Goal: Find specific page/section

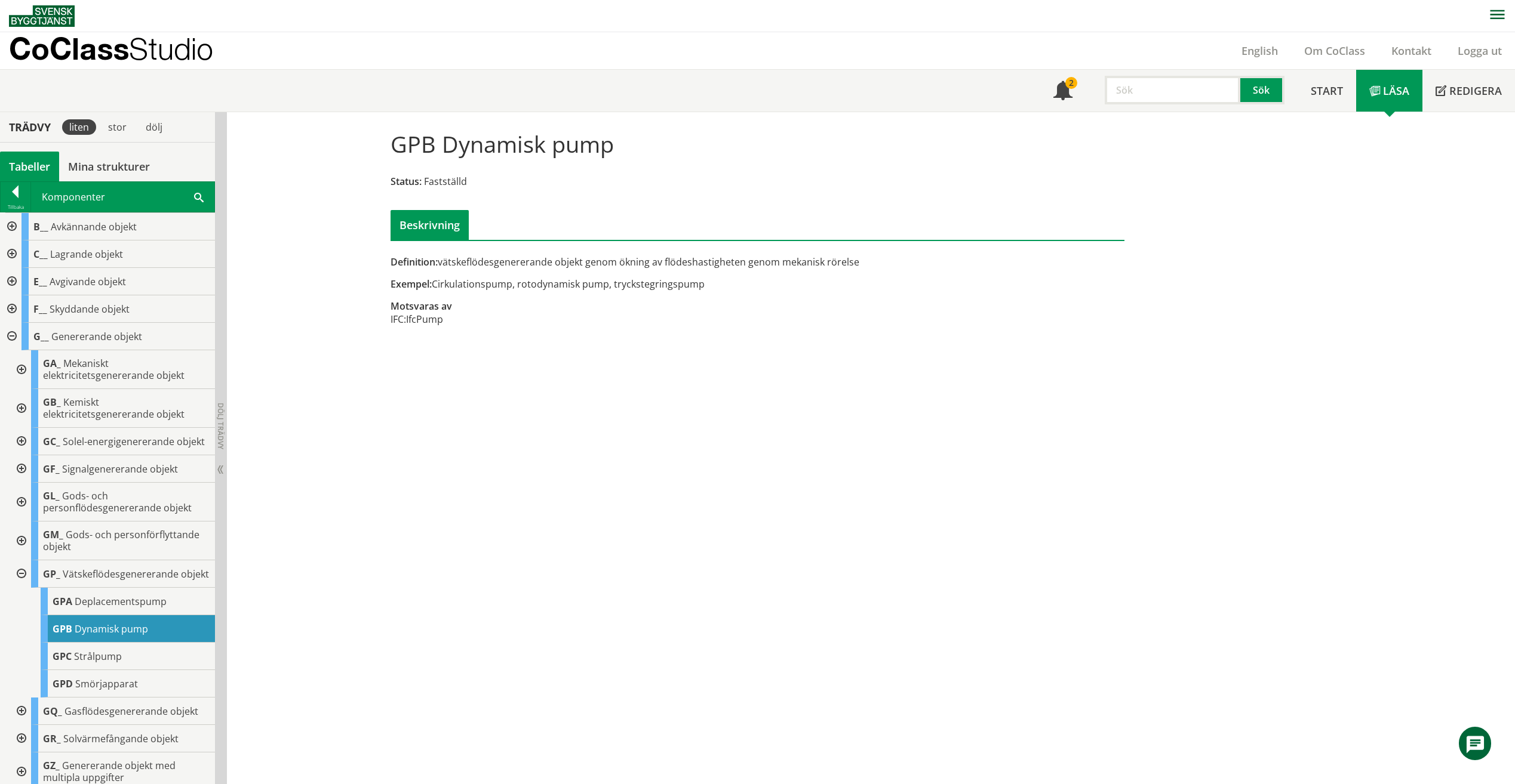
scroll to position [59, 0]
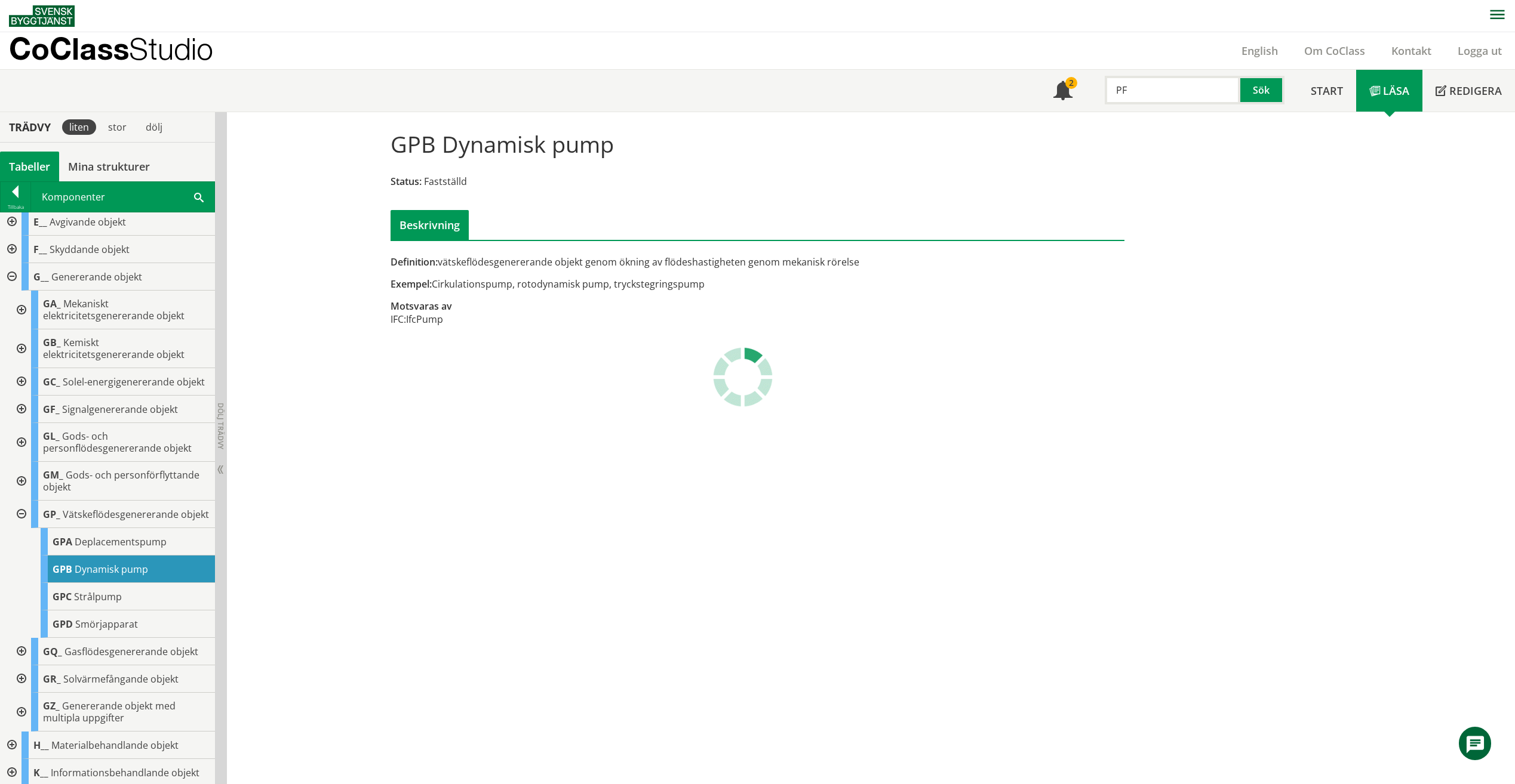
type input "PF"
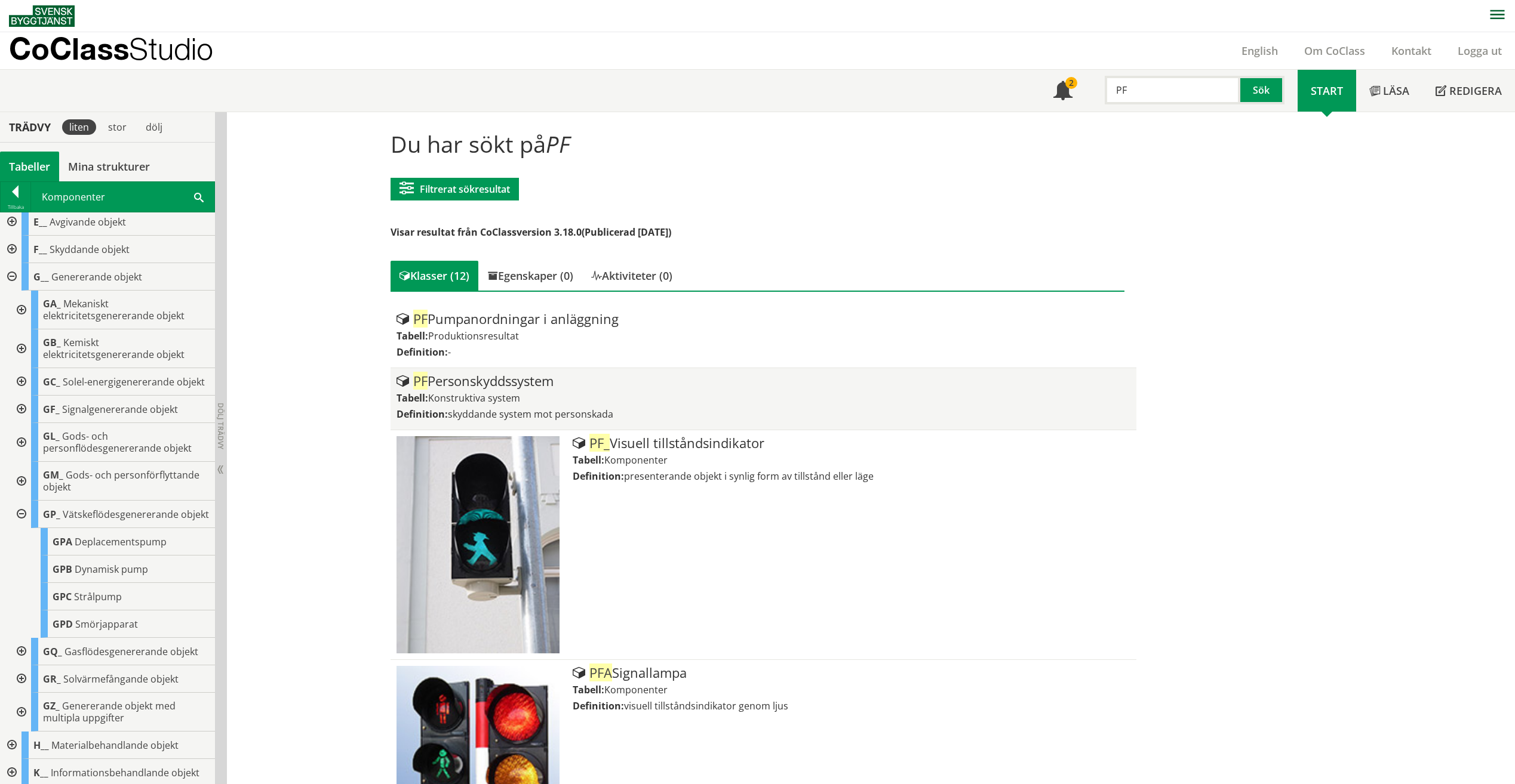
click at [637, 382] on div "PF Personskyddssystem" at bounding box center [762, 381] width 734 height 14
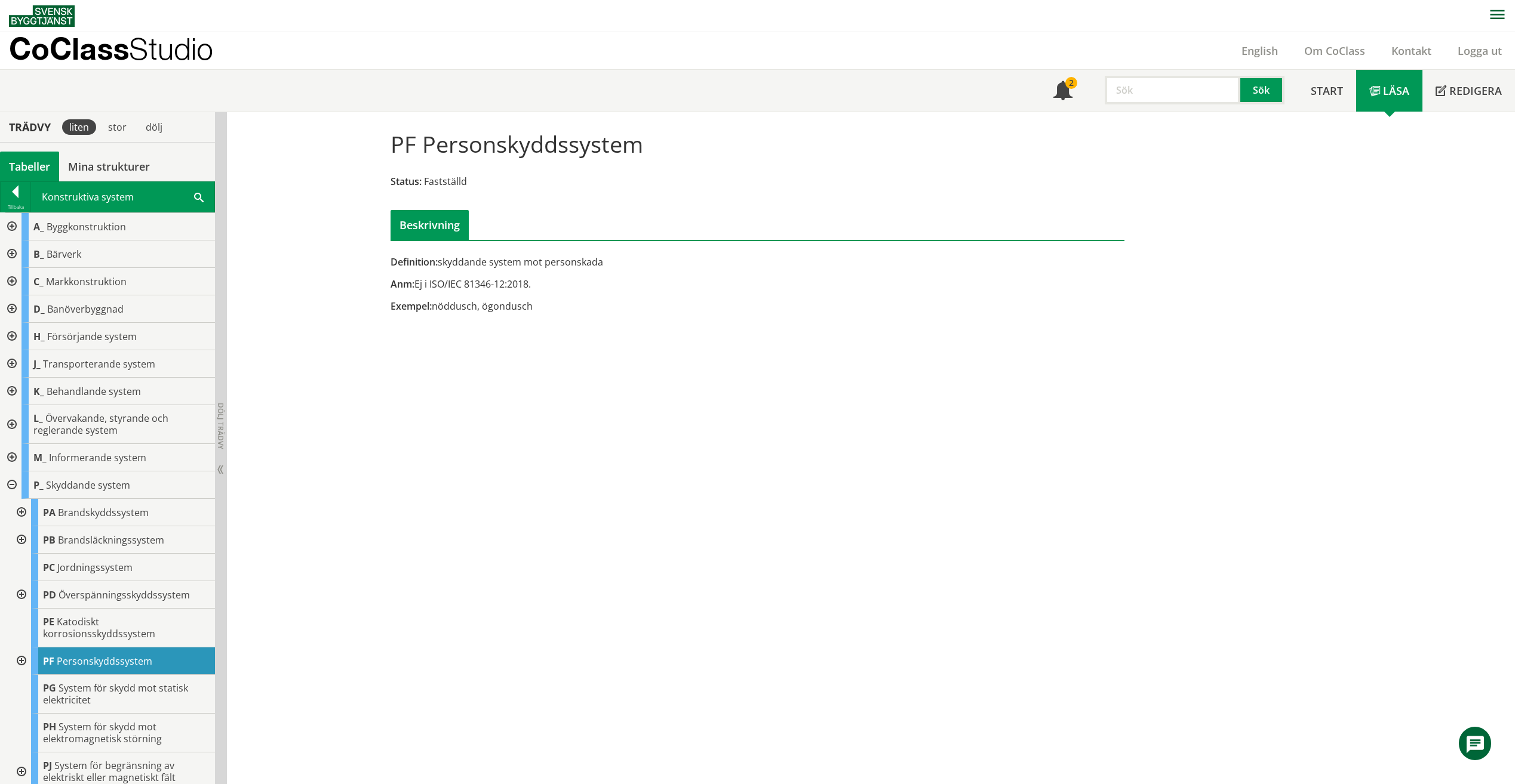
drag, startPoint x: 435, startPoint y: 303, endPoint x: 523, endPoint y: 306, distance: 88.1
click at [523, 306] on div "Exempel: nöddusch, ögondusch" at bounding box center [632, 306] width 483 height 13
